Goal: Book appointment/travel/reservation

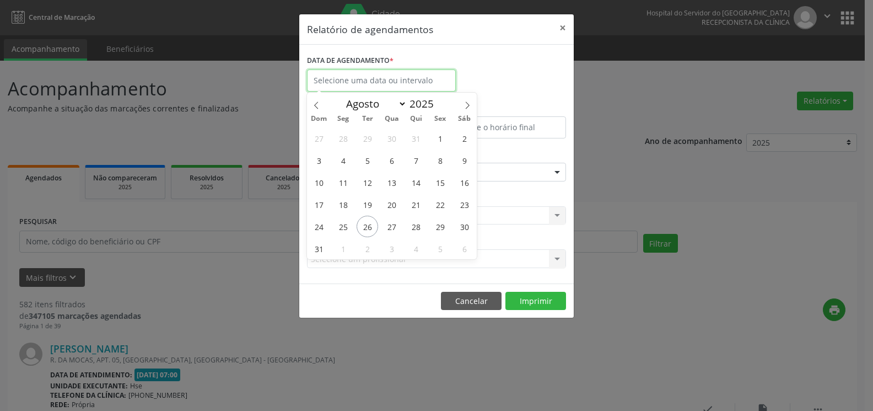
click at [352, 76] on input "text" at bounding box center [381, 80] width 149 height 22
click at [368, 229] on span "26" at bounding box center [367, 226] width 21 height 21
type input "[DATE]"
click at [368, 229] on span "26" at bounding box center [367, 226] width 21 height 21
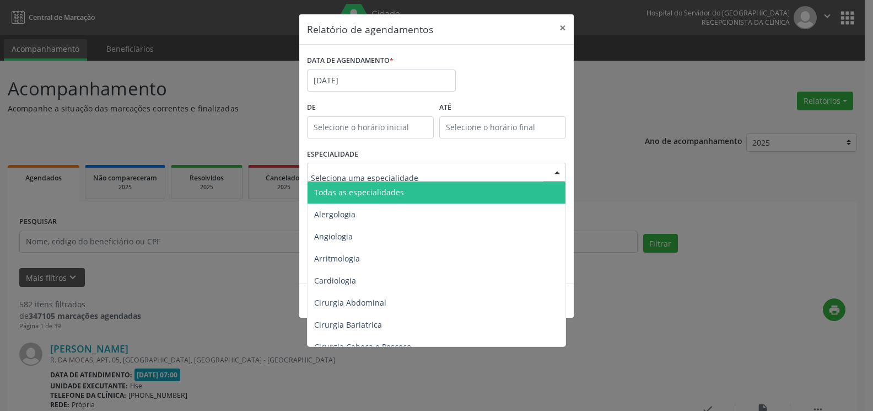
click at [380, 190] on span "Todas as especialidades" at bounding box center [359, 192] width 90 height 10
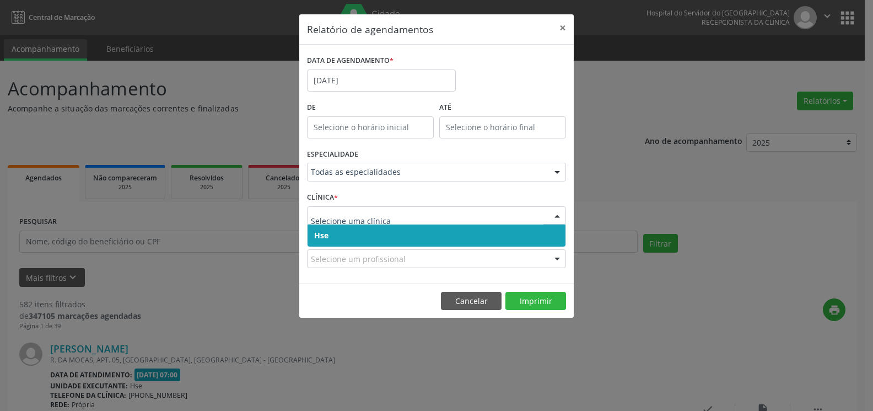
click at [385, 234] on span "Hse" at bounding box center [437, 235] width 258 height 22
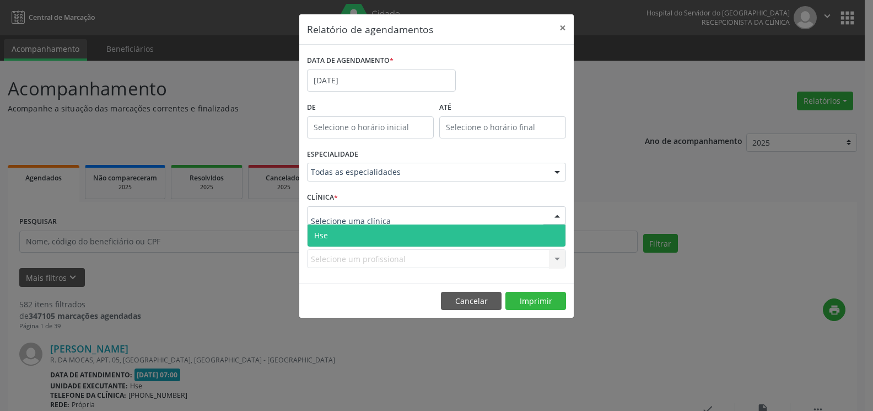
click at [387, 238] on span "Hse" at bounding box center [437, 235] width 258 height 22
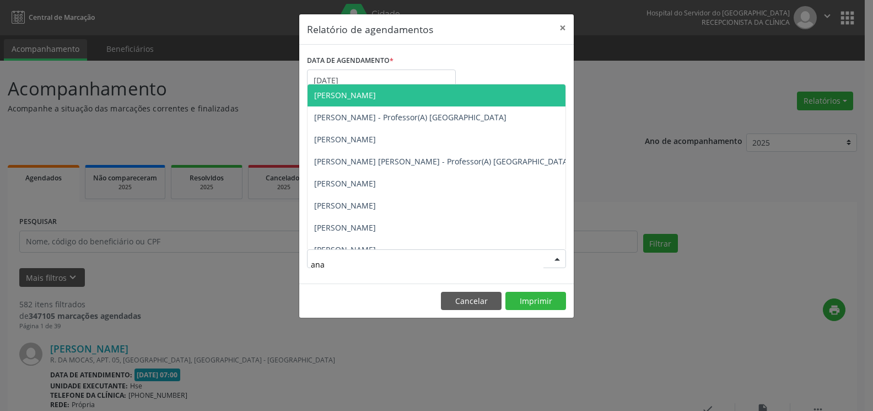
type input "[PERSON_NAME]"
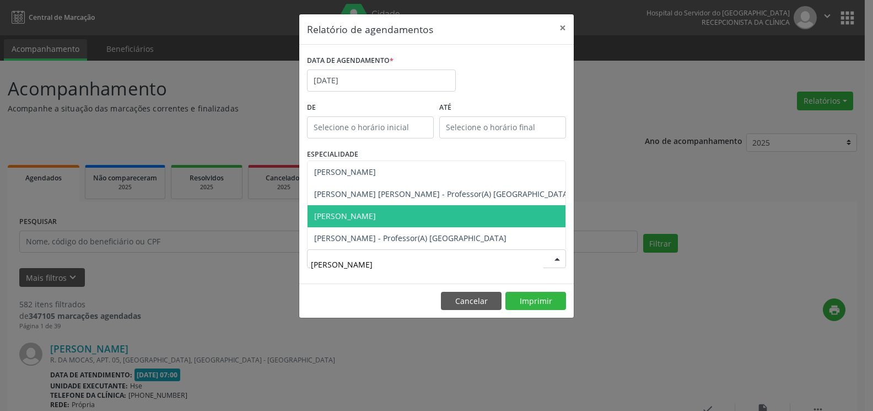
click at [376, 211] on span "[PERSON_NAME]" at bounding box center [345, 216] width 62 height 10
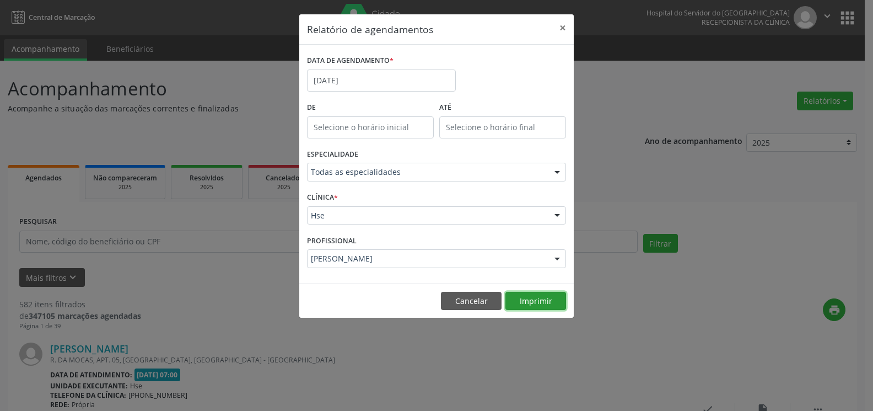
click at [524, 308] on button "Imprimir" at bounding box center [535, 301] width 61 height 19
